Goal: Find specific page/section: Find specific page/section

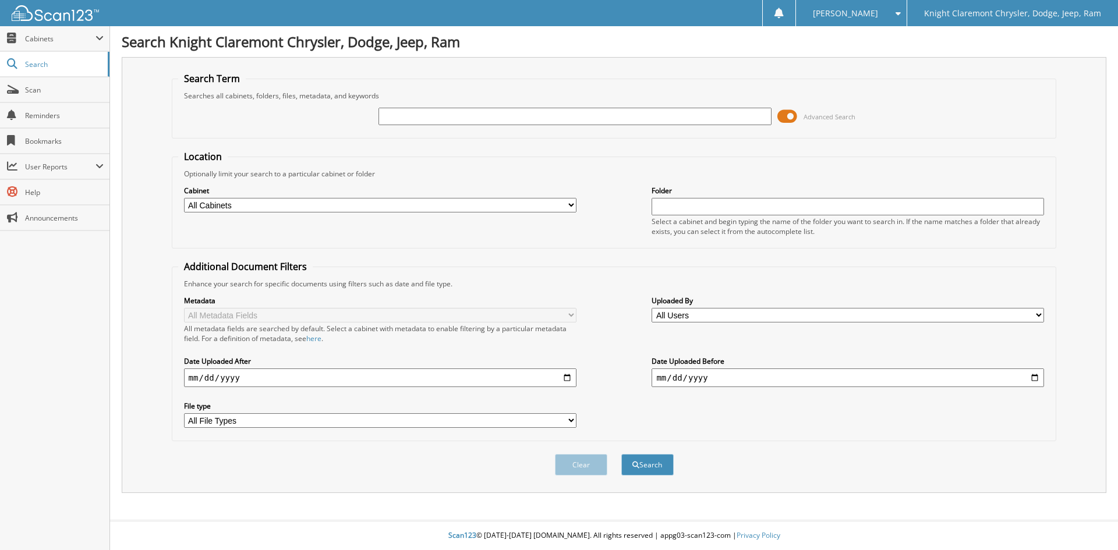
click at [502, 121] on input "text" at bounding box center [574, 116] width 392 height 17
type input "m"
type input "MK3547"
click at [621, 454] on button "Search" at bounding box center [647, 465] width 52 height 22
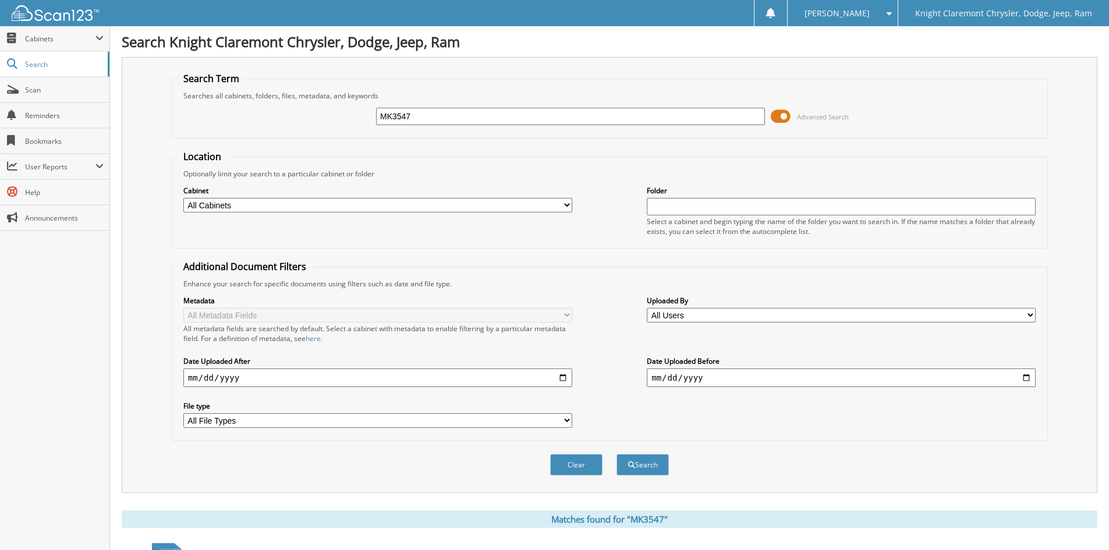
scroll to position [349, 0]
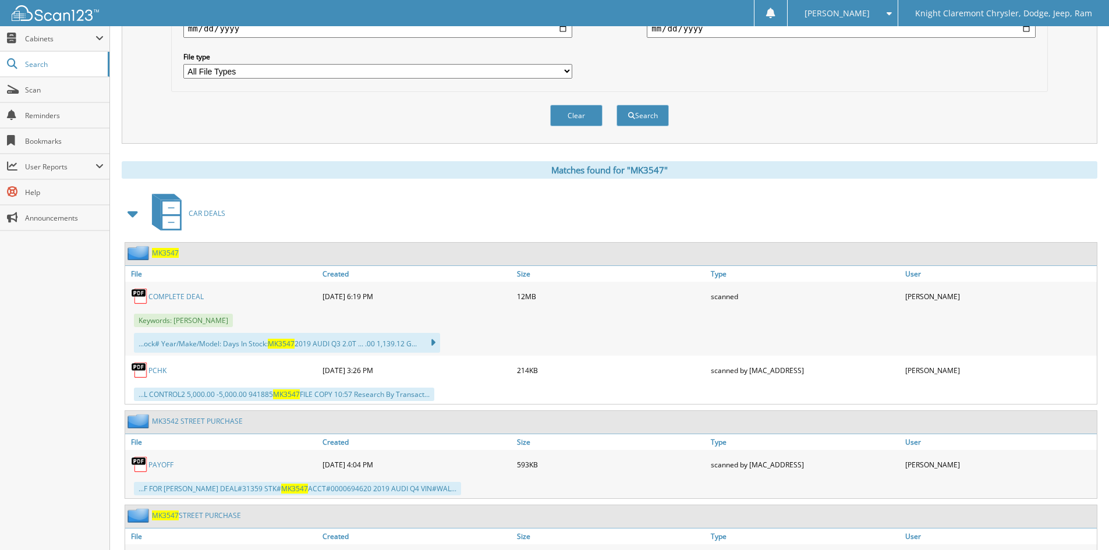
click at [186, 295] on link "COMPLETE DEAL" at bounding box center [175, 297] width 55 height 10
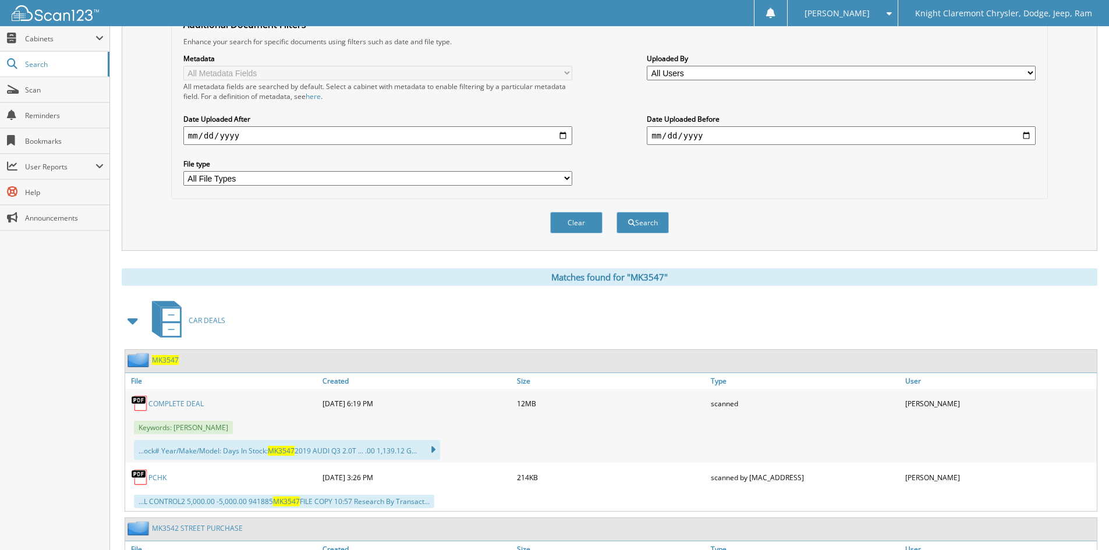
scroll to position [79, 0]
